Goal: Task Accomplishment & Management: Use online tool/utility

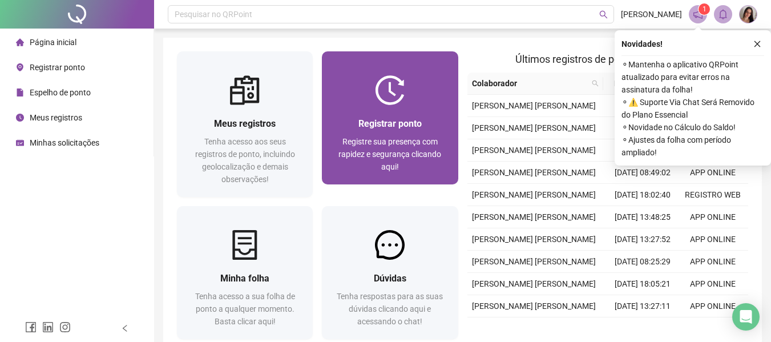
click at [414, 125] on span "Registrar ponto" at bounding box center [389, 123] width 63 height 11
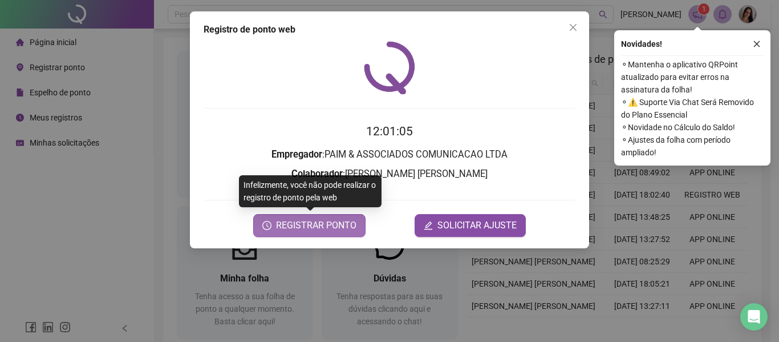
click at [307, 220] on span "REGISTRAR PONTO" at bounding box center [316, 225] width 80 height 14
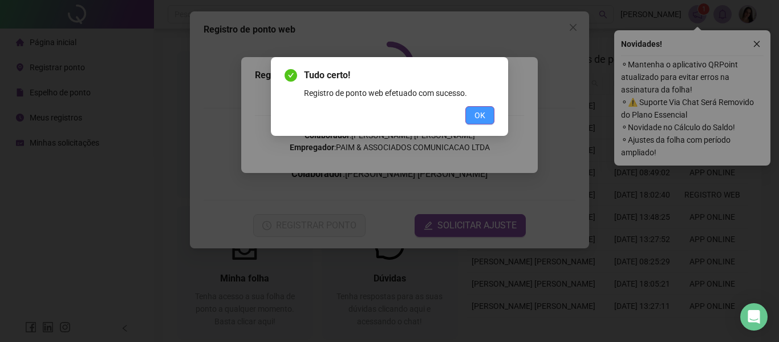
click at [493, 114] on button "OK" at bounding box center [479, 115] width 29 height 18
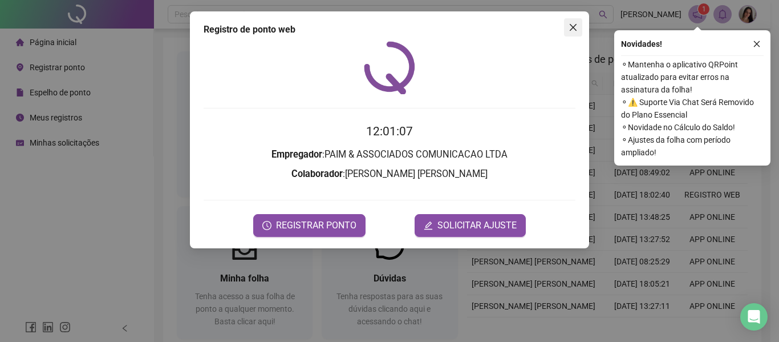
click at [570, 30] on icon "close" at bounding box center [573, 27] width 7 height 7
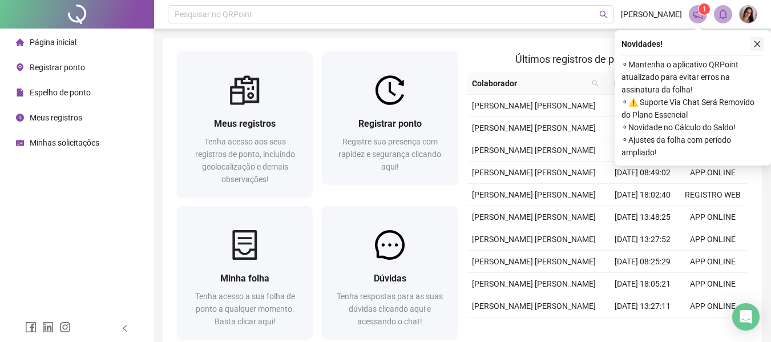
click at [750, 43] on button "button" at bounding box center [757, 44] width 14 height 14
